Goal: Task Accomplishment & Management: Manage account settings

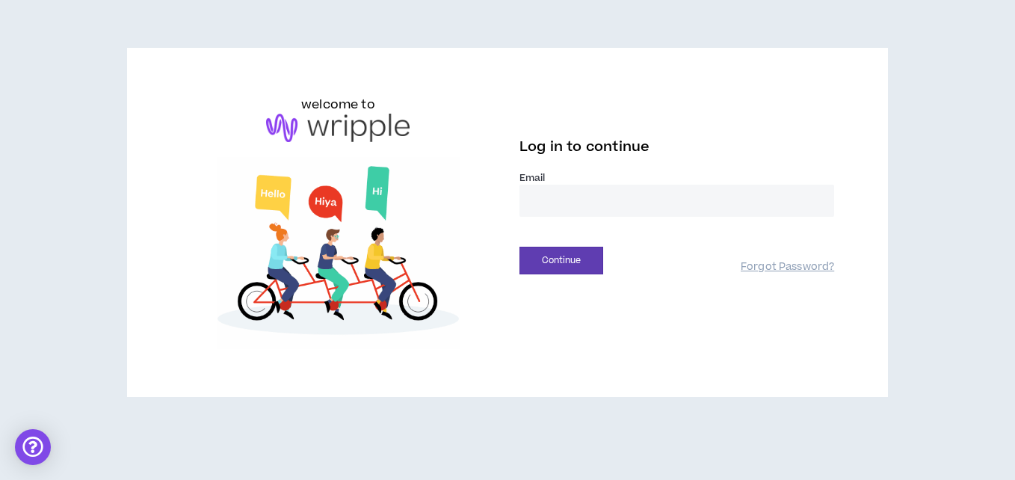
click at [553, 177] on label "Email *" at bounding box center [676, 177] width 315 height 13
click at [533, 198] on input "email" at bounding box center [676, 201] width 315 height 32
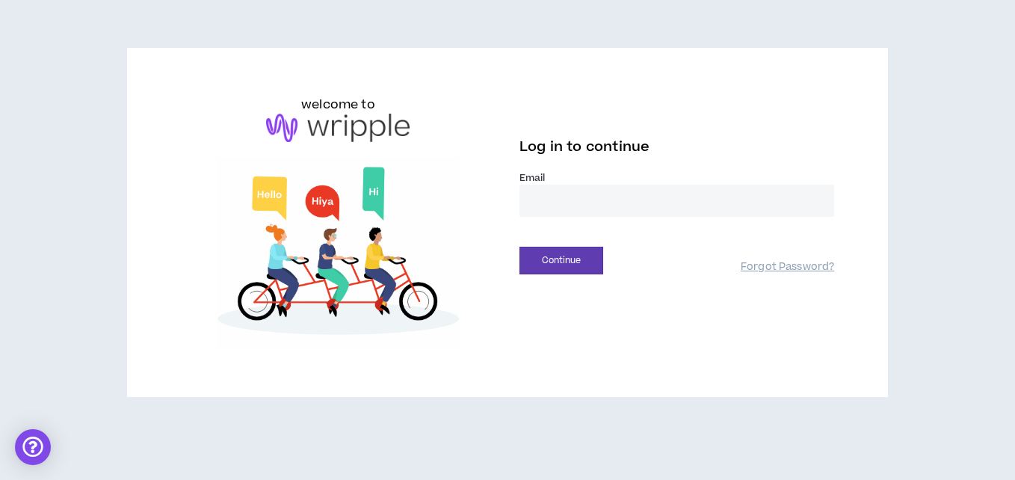
type input "**********"
click at [547, 258] on button "Continue" at bounding box center [561, 261] width 84 height 28
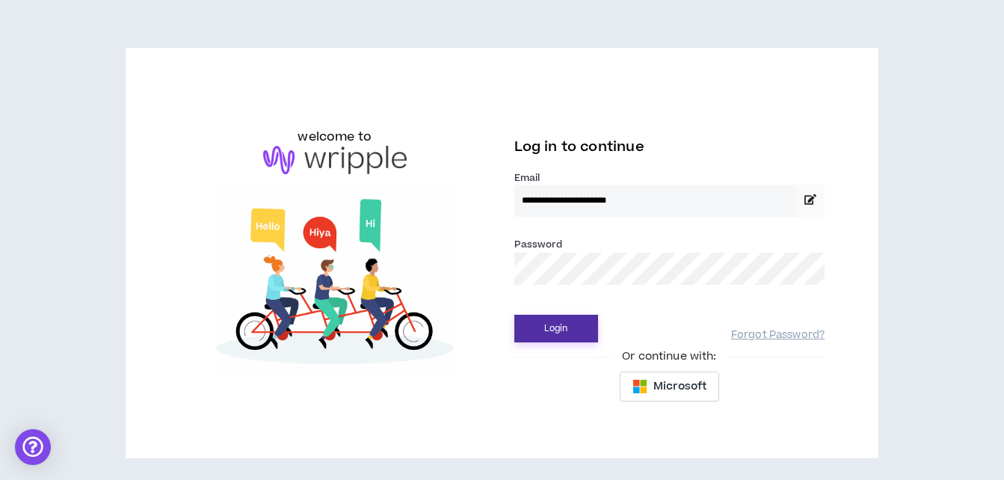
click at [549, 336] on button "Login" at bounding box center [556, 329] width 84 height 28
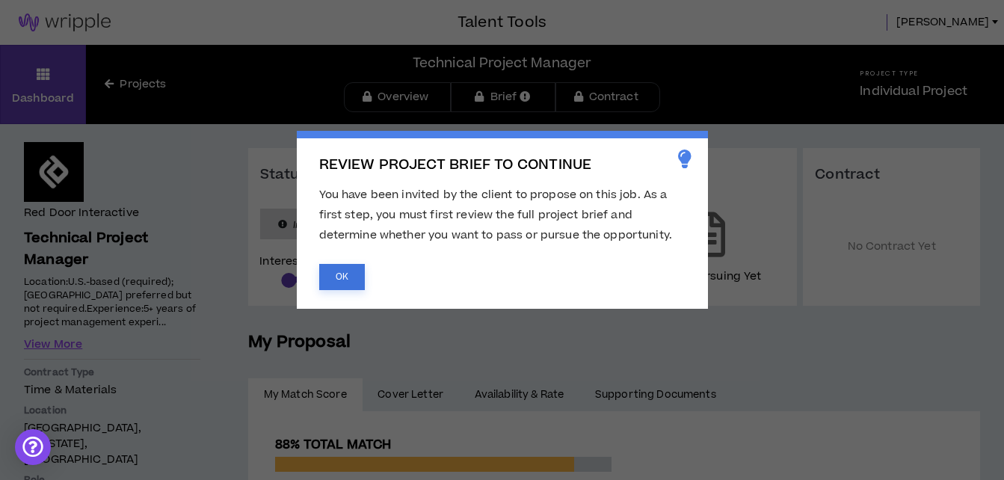
click at [334, 275] on button "OK" at bounding box center [342, 277] width 46 height 26
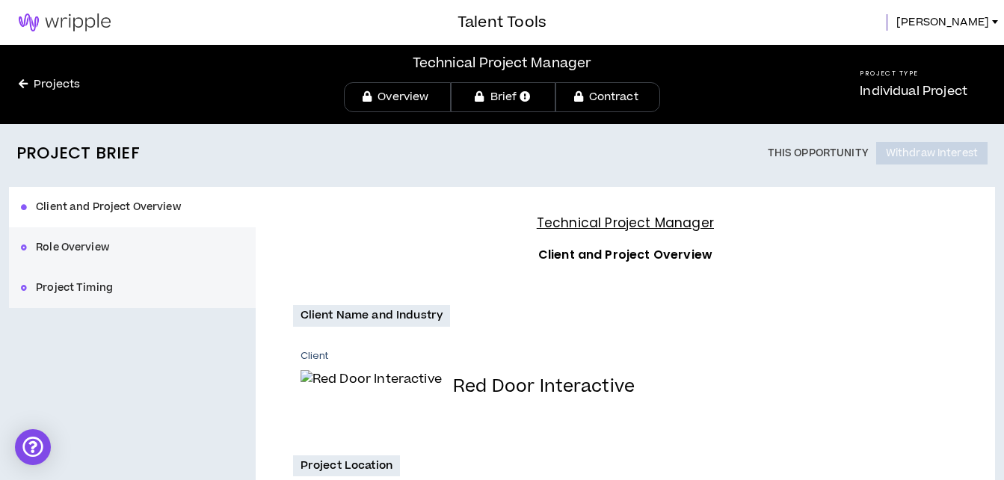
click at [36, 85] on link "Projects" at bounding box center [49, 84] width 99 height 16
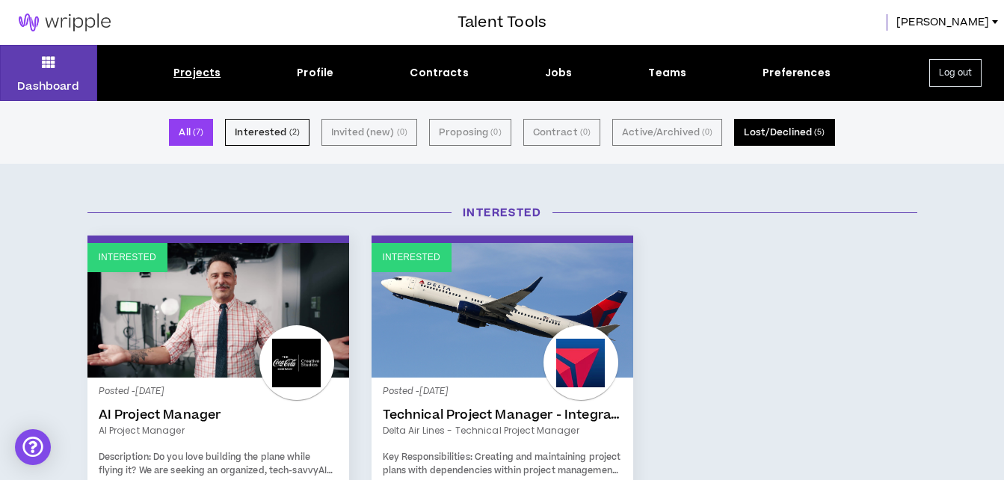
click at [770, 133] on button "Lost/Declined ( 5 )" at bounding box center [784, 132] width 100 height 27
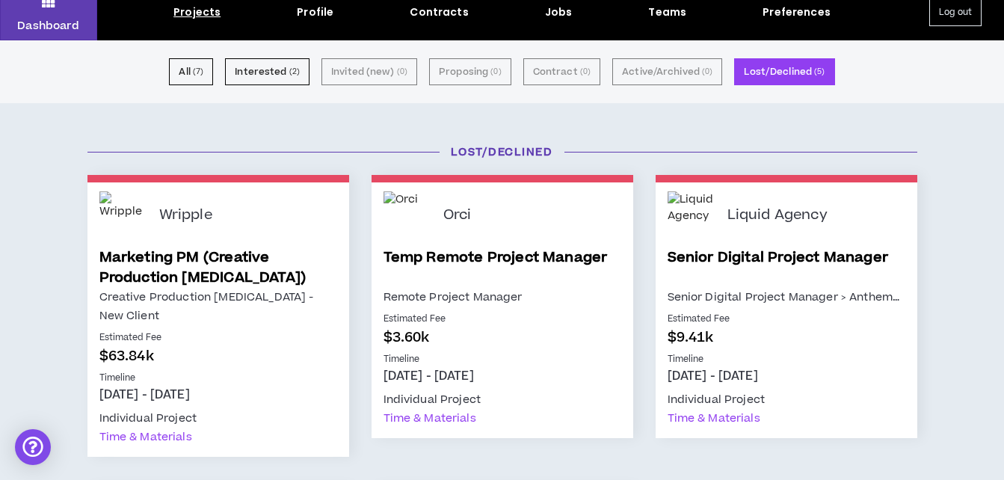
scroll to position [60, 0]
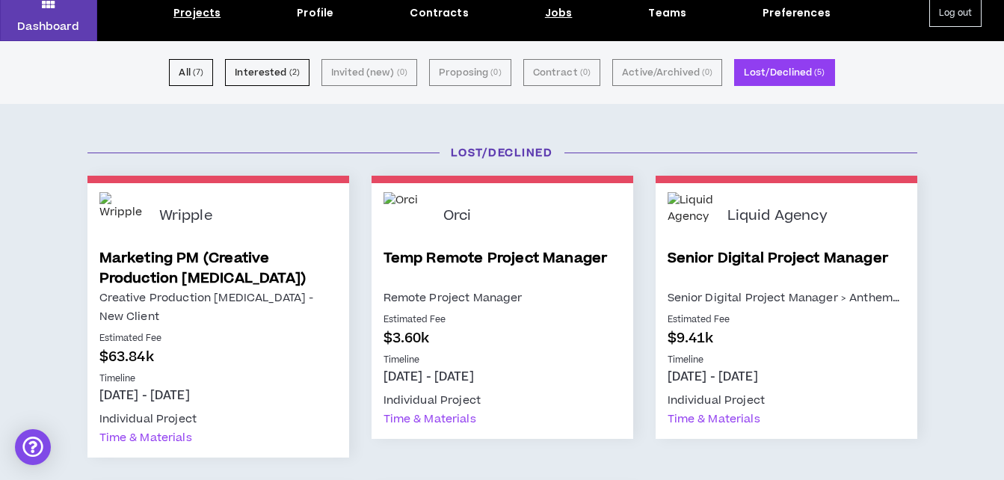
click at [556, 14] on div "Jobs" at bounding box center [559, 13] width 28 height 16
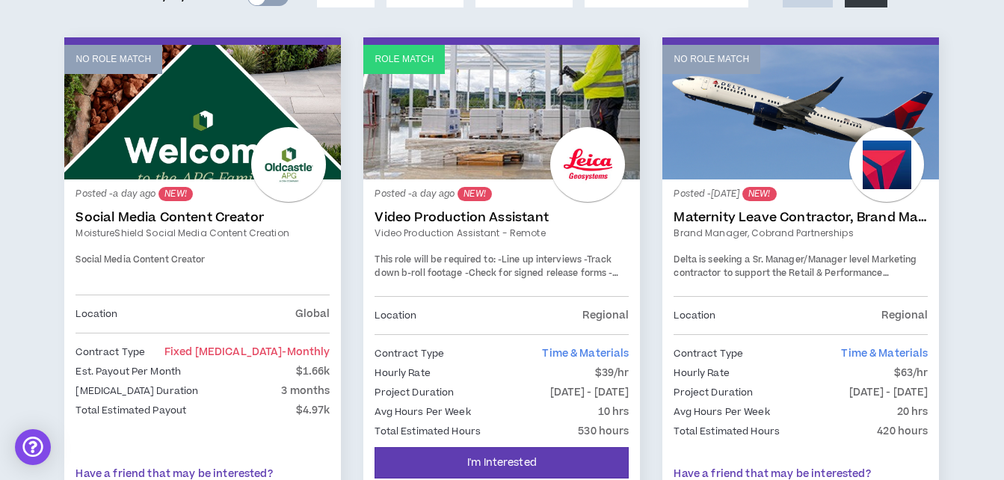
scroll to position [13, 0]
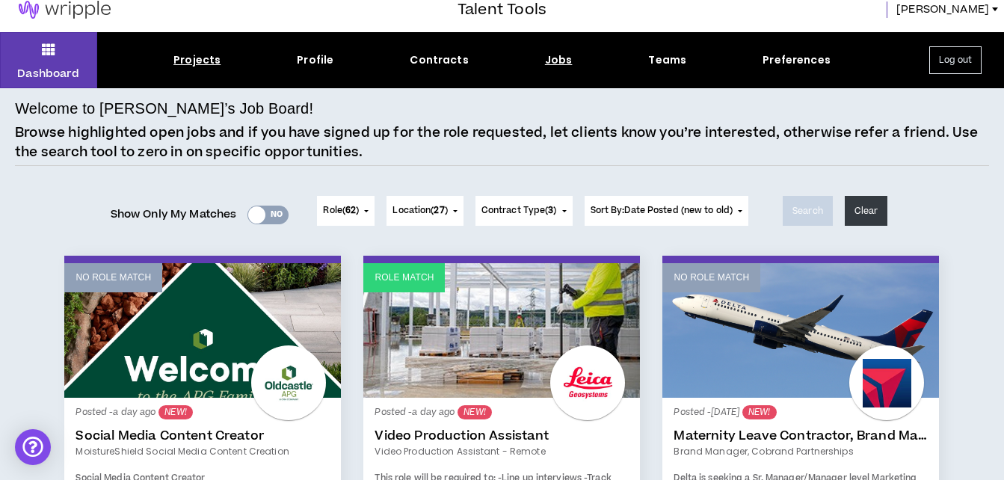
click at [208, 61] on div "Projects" at bounding box center [196, 60] width 47 height 16
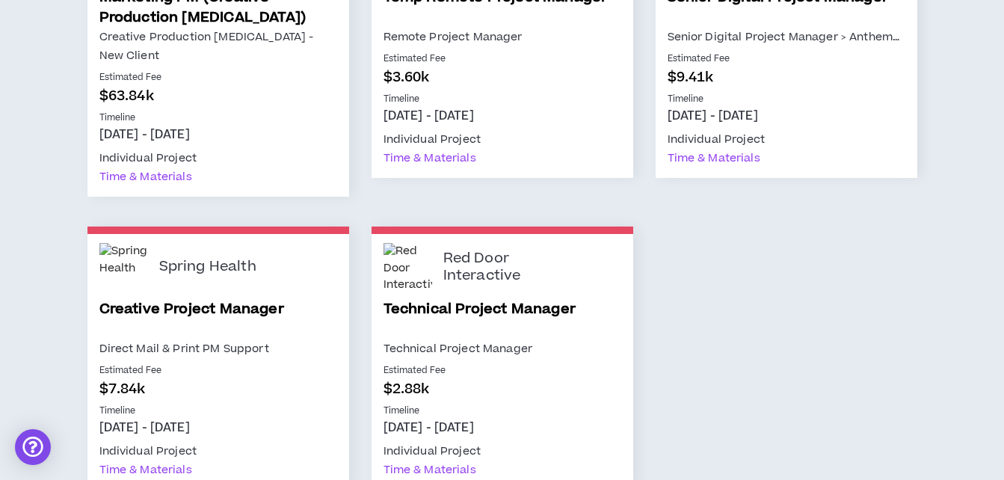
scroll to position [986, 0]
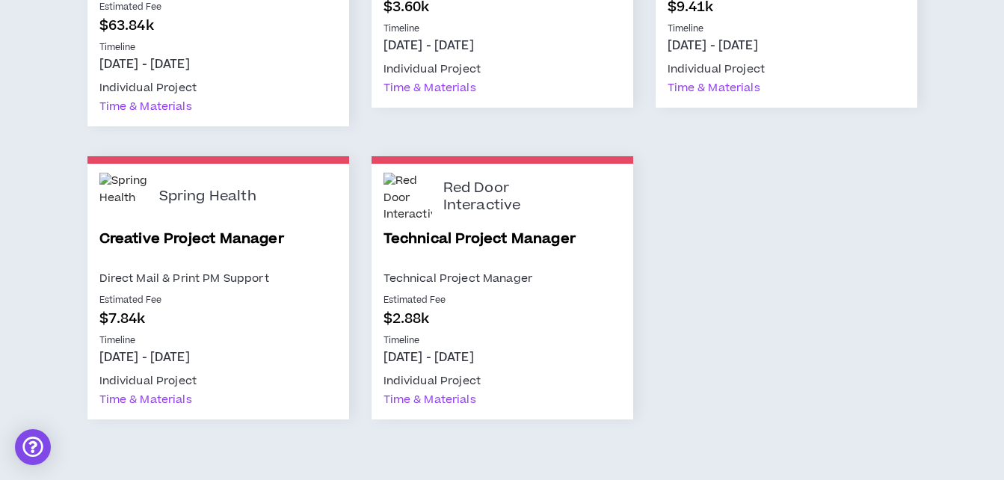
click at [472, 269] on p "Technical Project Manager" at bounding box center [502, 278] width 238 height 19
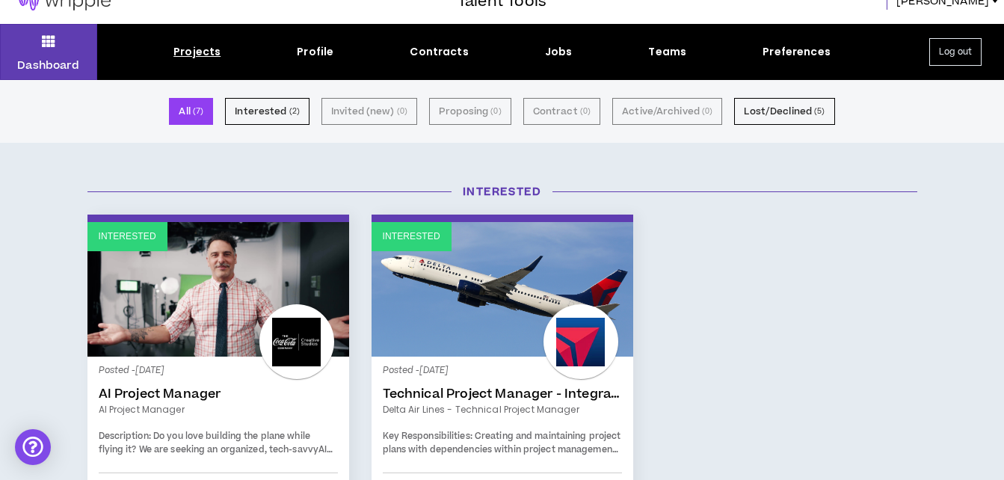
scroll to position [20, 0]
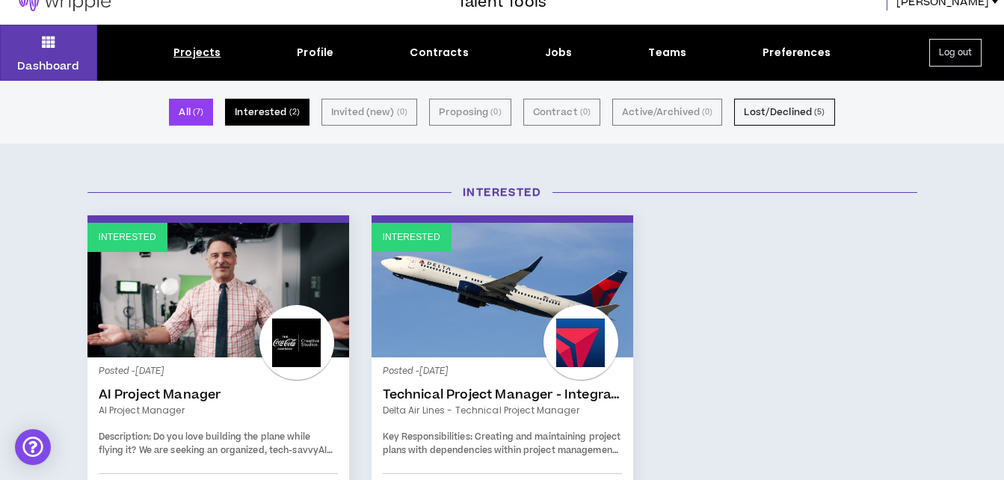
click at [283, 107] on button "Interested ( 2 )" at bounding box center [267, 112] width 84 height 27
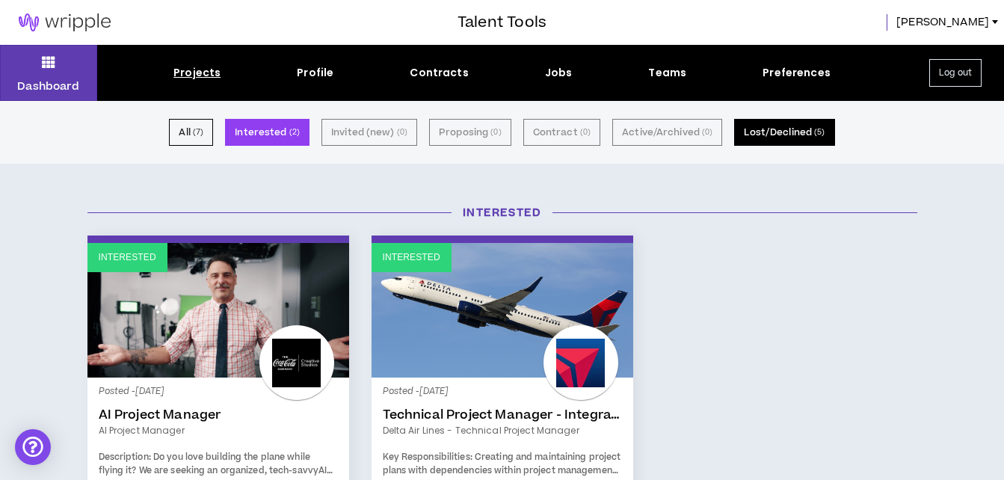
click at [785, 135] on button "Lost/Declined ( 5 )" at bounding box center [784, 132] width 100 height 27
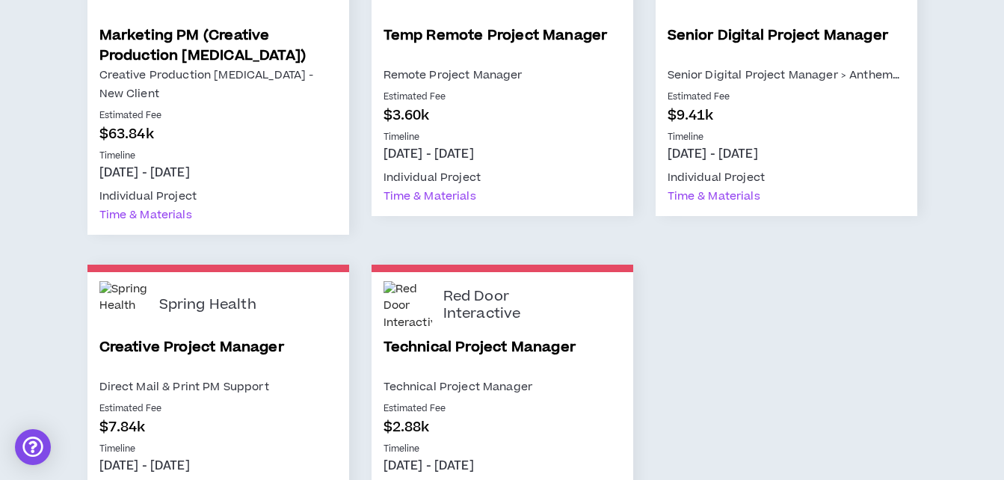
scroll to position [391, 0]
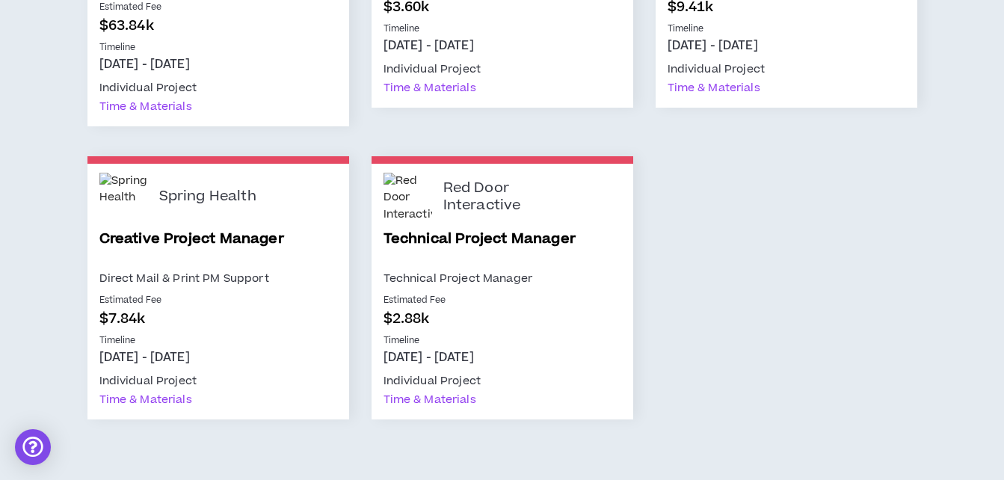
click at [575, 334] on p "Timeline" at bounding box center [502, 340] width 238 height 13
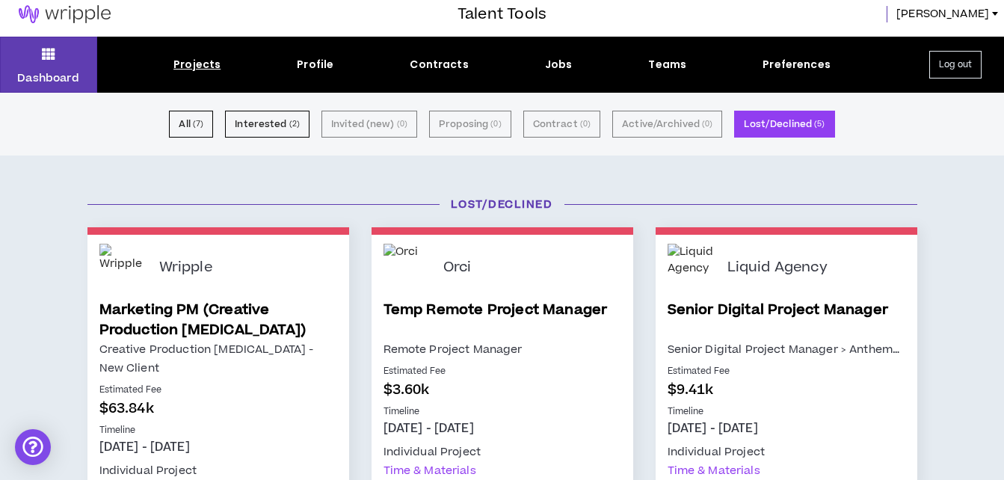
scroll to position [7, 0]
